Goal: Information Seeking & Learning: Learn about a topic

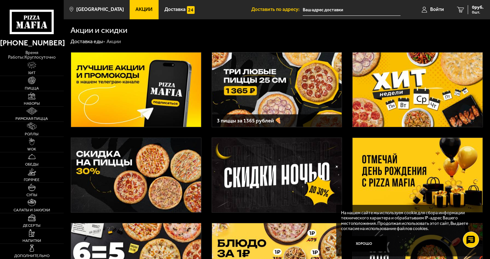
click at [248, 97] on img at bounding box center [277, 89] width 130 height 75
click at [243, 150] on img at bounding box center [277, 175] width 130 height 75
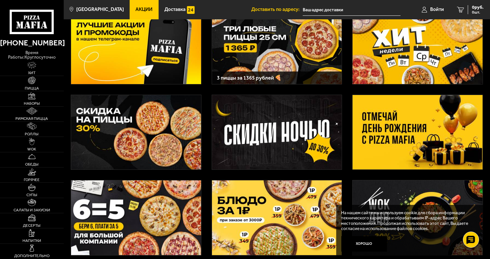
click at [161, 147] on img at bounding box center [136, 132] width 130 height 75
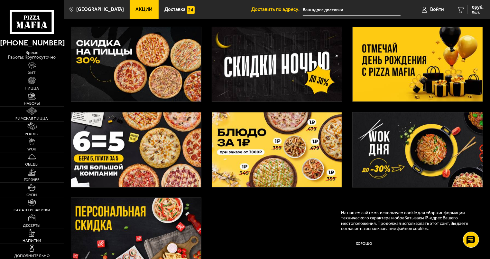
scroll to position [171, 0]
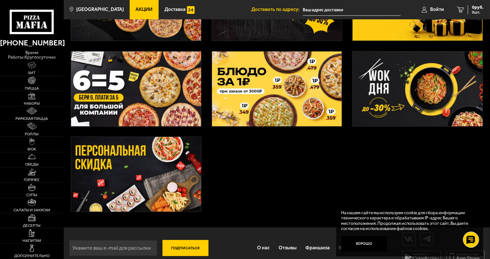
click at [170, 107] on img at bounding box center [136, 88] width 130 height 75
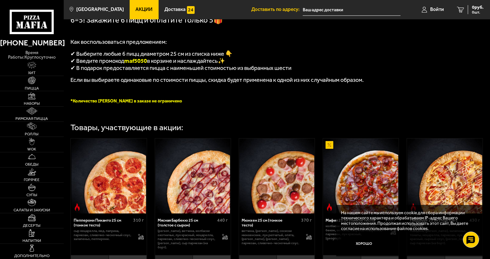
scroll to position [214, 0]
